Goal: Task Accomplishment & Management: Manage account settings

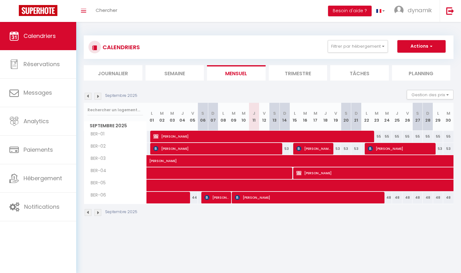
select select
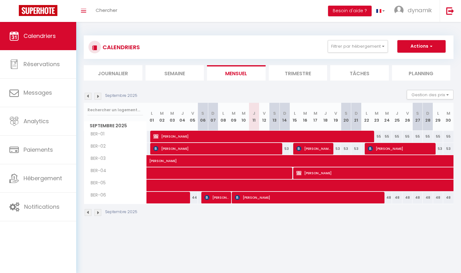
select select
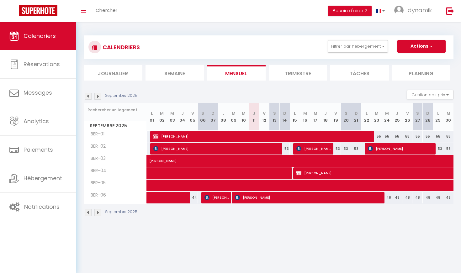
select select
click at [242, 149] on span "[PERSON_NAME]" at bounding box center [217, 149] width 128 height 12
select select "OK"
select select "KO"
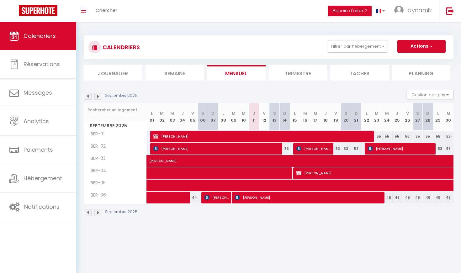
select select "0"
select select "1"
select select
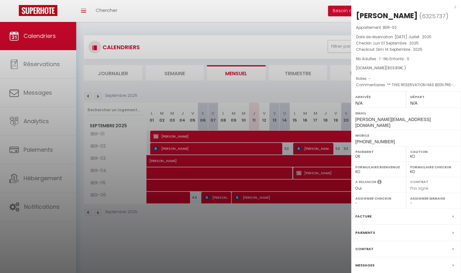
select select "29242"
click at [260, 204] on div at bounding box center [230, 136] width 461 height 273
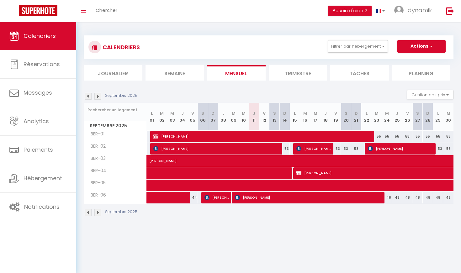
click at [262, 199] on span "[PERSON_NAME]" at bounding box center [309, 198] width 148 height 12
select select "29242"
